Goal: Transaction & Acquisition: Download file/media

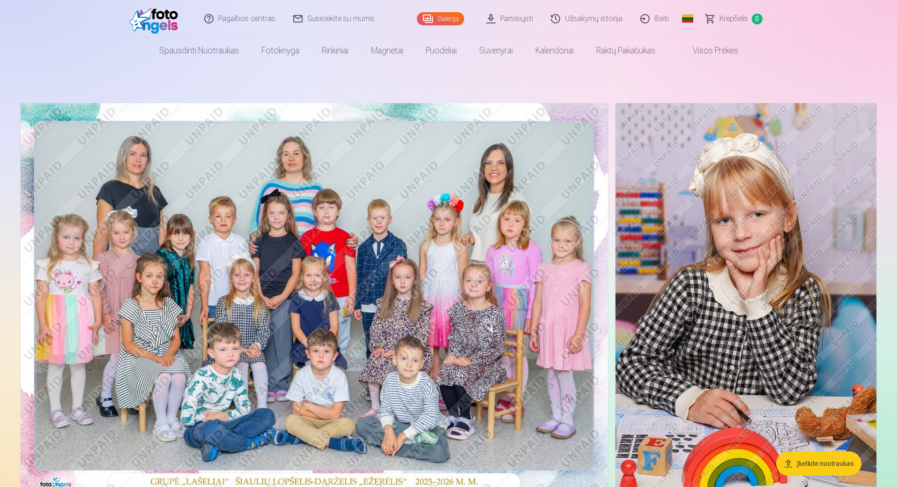
click at [578, 17] on link "Užsakymų istorija" at bounding box center [586, 18] width 89 height 37
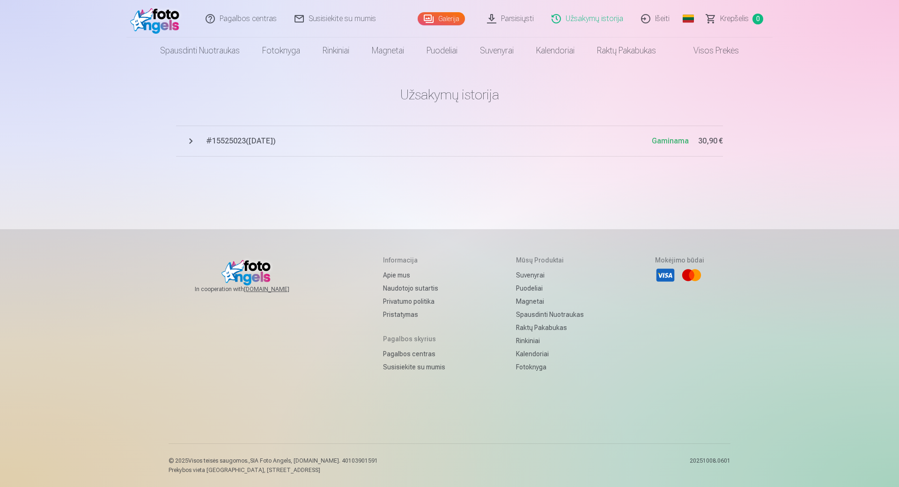
click at [504, 16] on link "Parsisiųsti" at bounding box center [511, 18] width 65 height 37
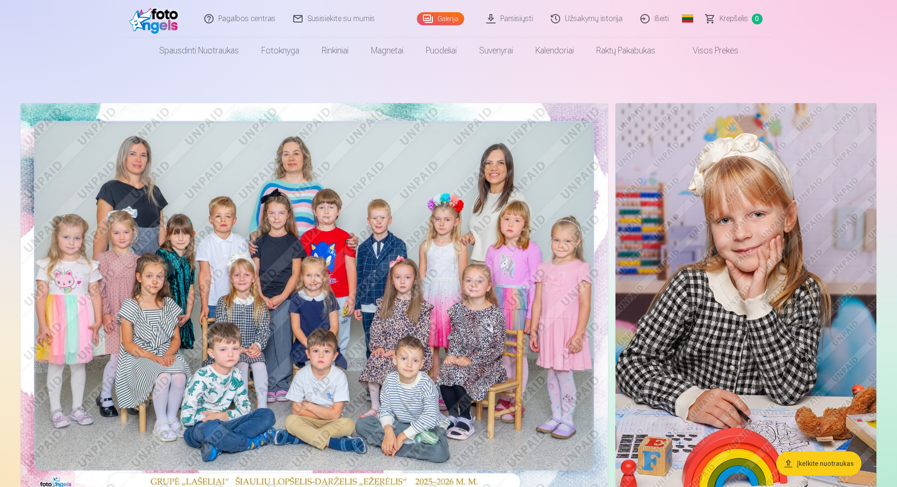
click at [524, 16] on link "Parsisiųsti" at bounding box center [510, 18] width 65 height 37
